Goal: Use online tool/utility: Utilize a website feature to perform a specific function

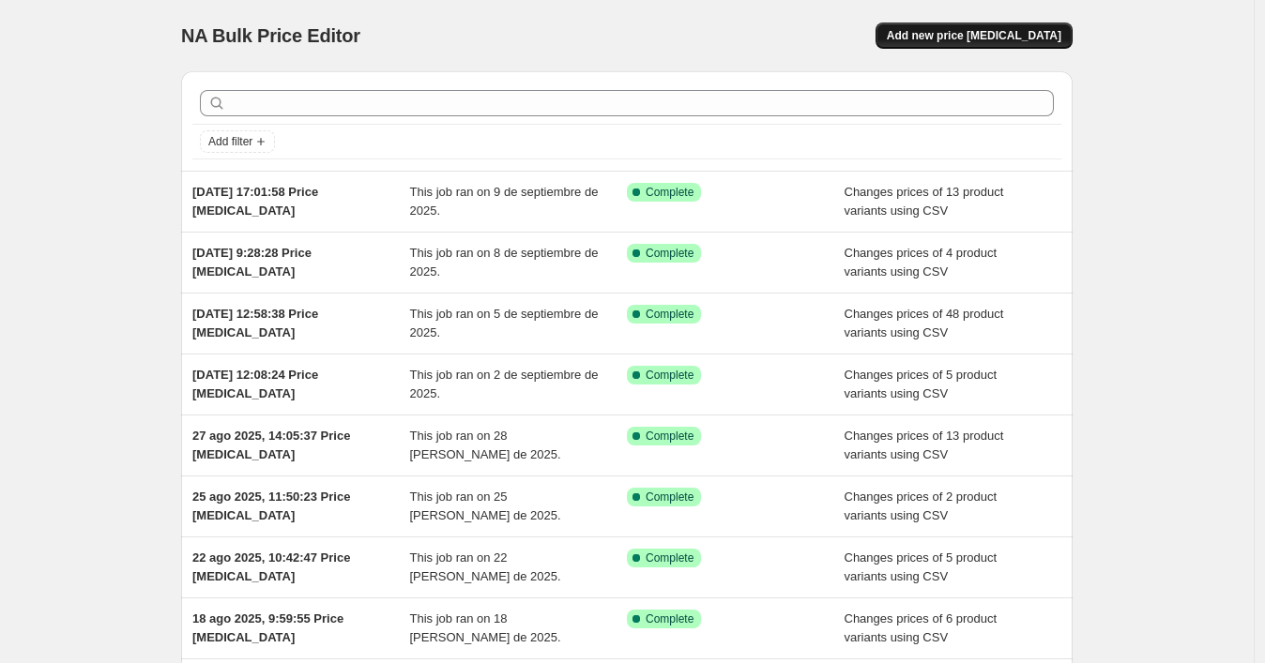
click at [981, 39] on span "Add new price [MEDICAL_DATA]" at bounding box center [974, 35] width 175 height 15
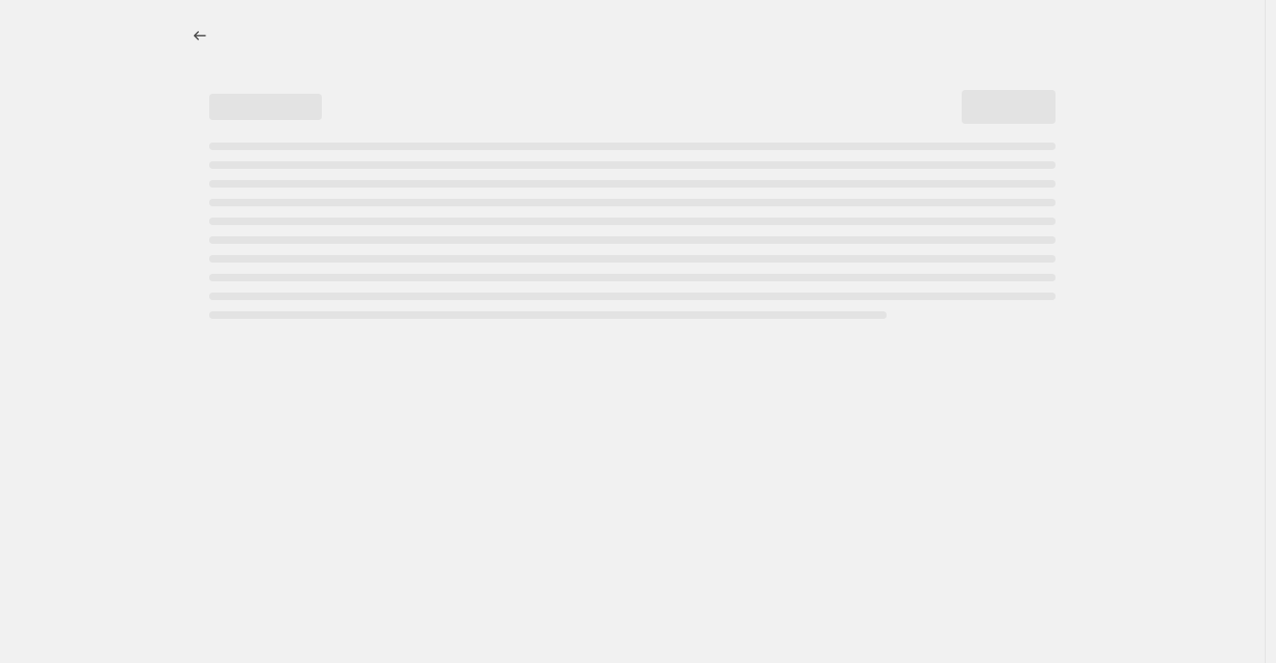
select select "percentage"
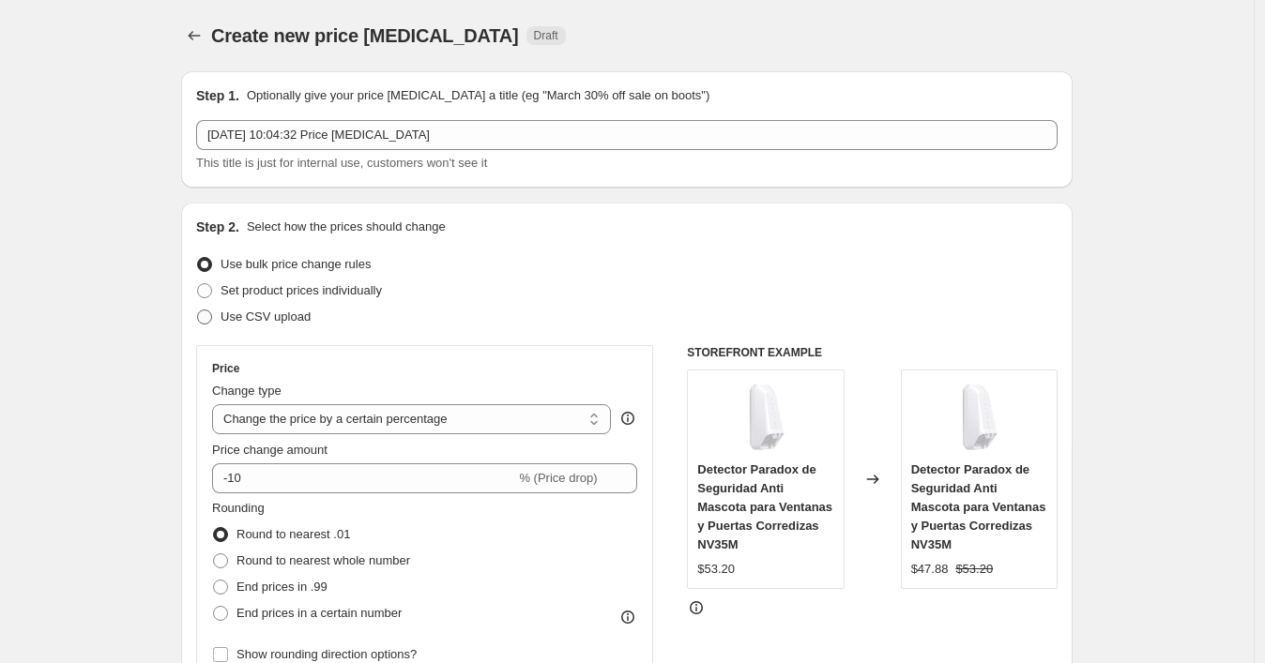
click at [308, 318] on span "Use CSV upload" at bounding box center [265, 317] width 90 height 14
click at [198, 311] on input "Use CSV upload" at bounding box center [197, 310] width 1 height 1
radio input "true"
